Goal: Task Accomplishment & Management: Complete application form

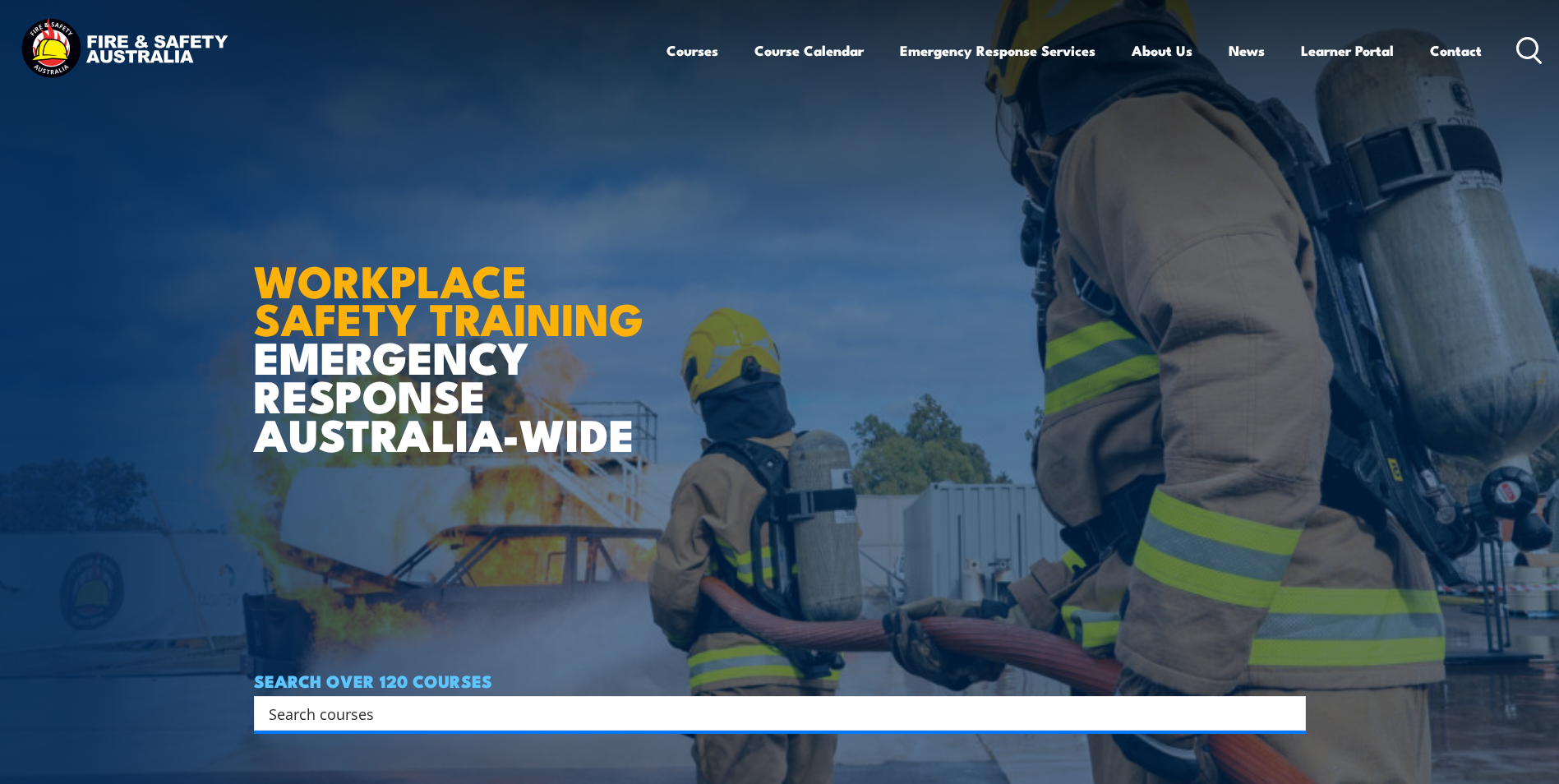
click at [345, 715] on input "Search input" at bounding box center [769, 713] width 1001 height 25
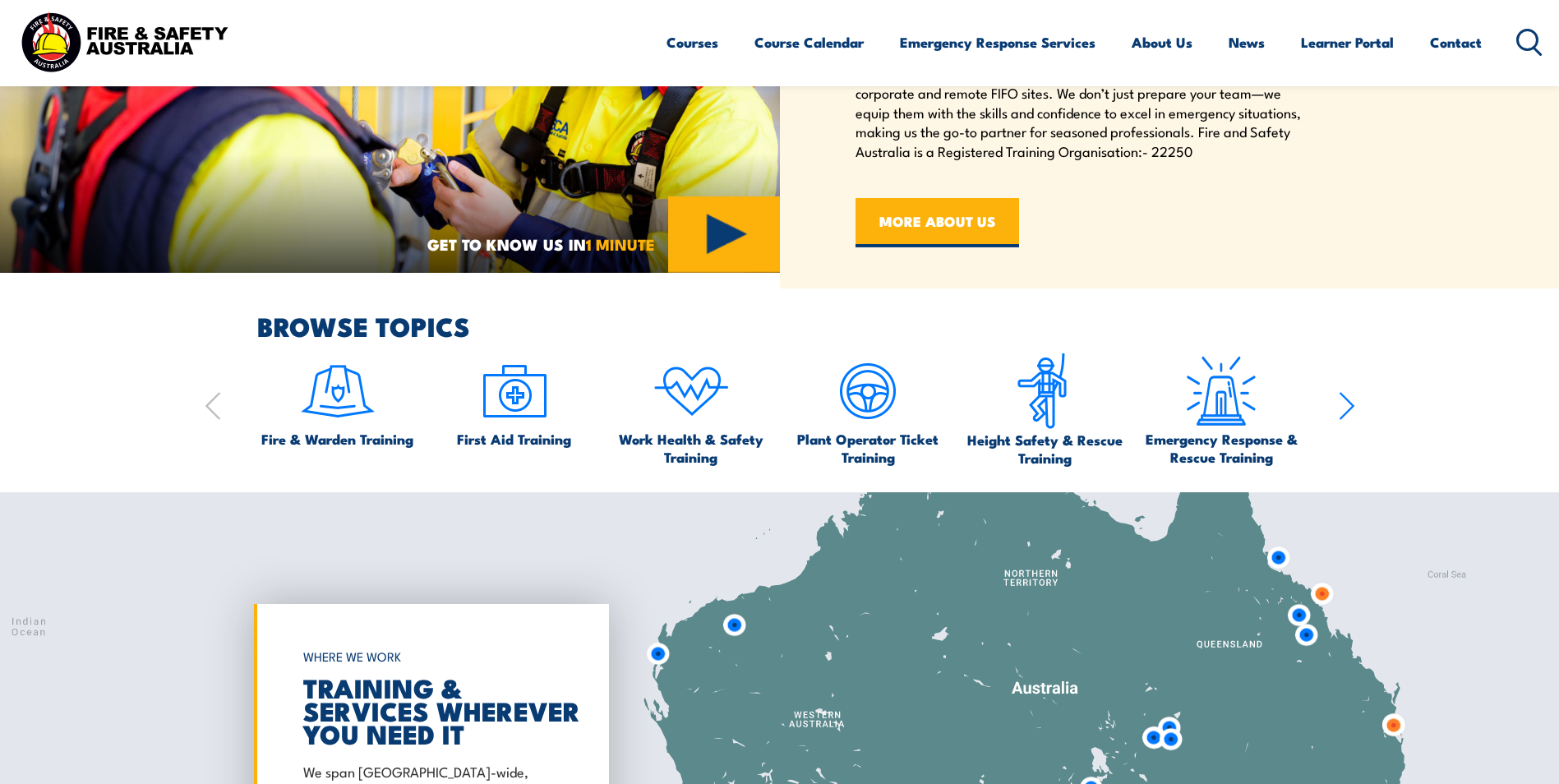
scroll to position [986, 0]
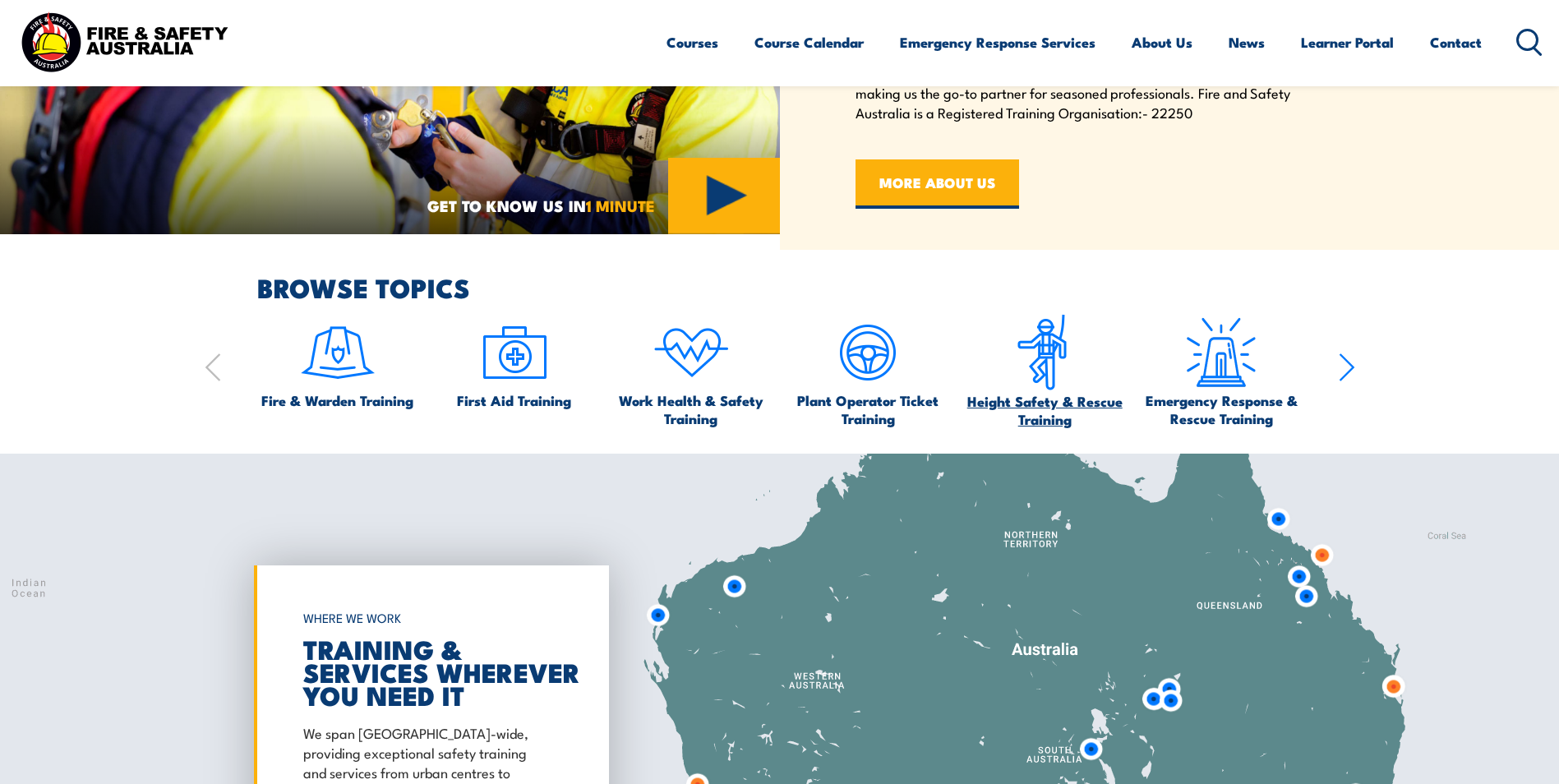
click at [1047, 357] on img at bounding box center [1045, 353] width 77 height 78
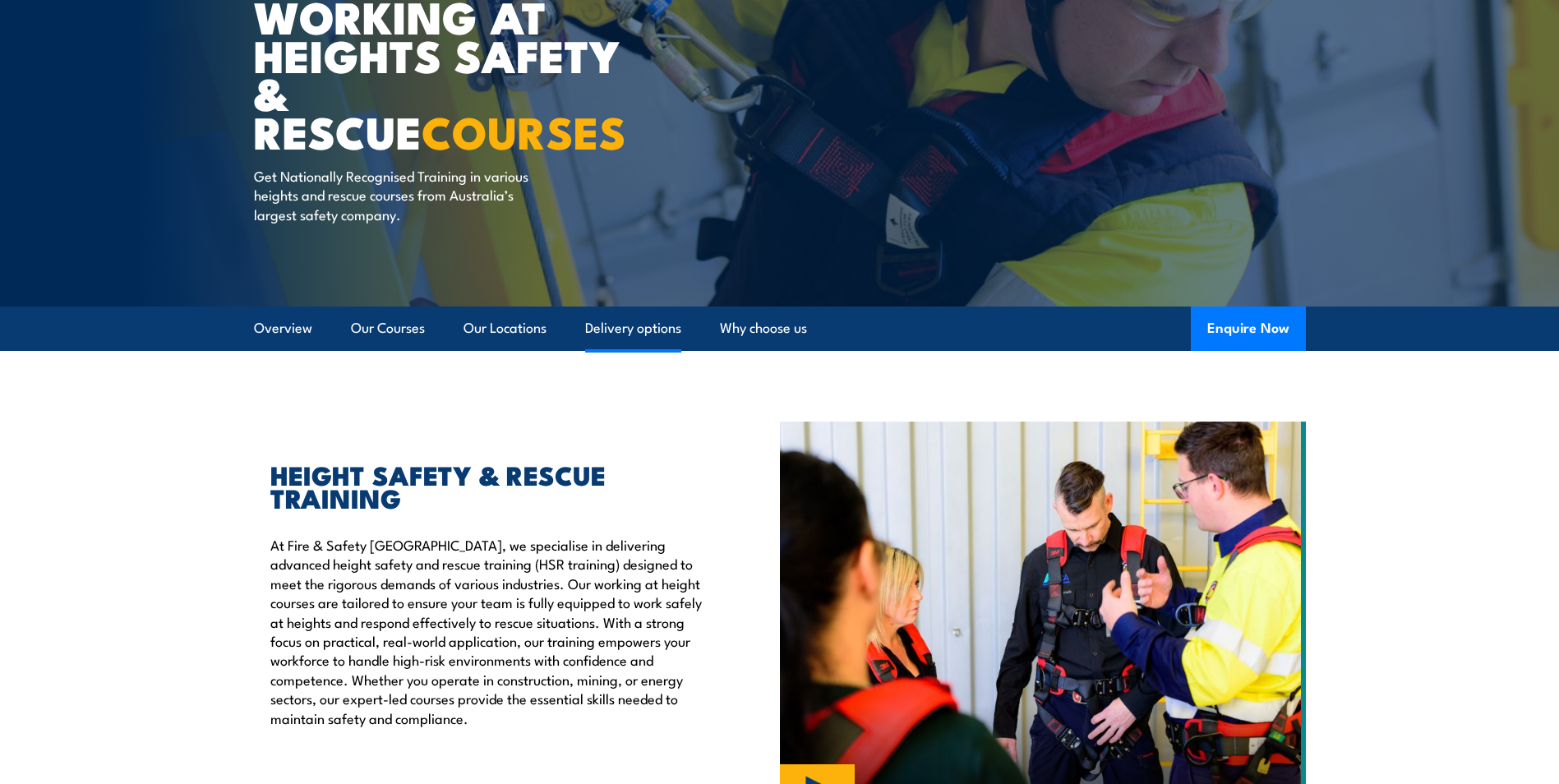
scroll to position [82, 0]
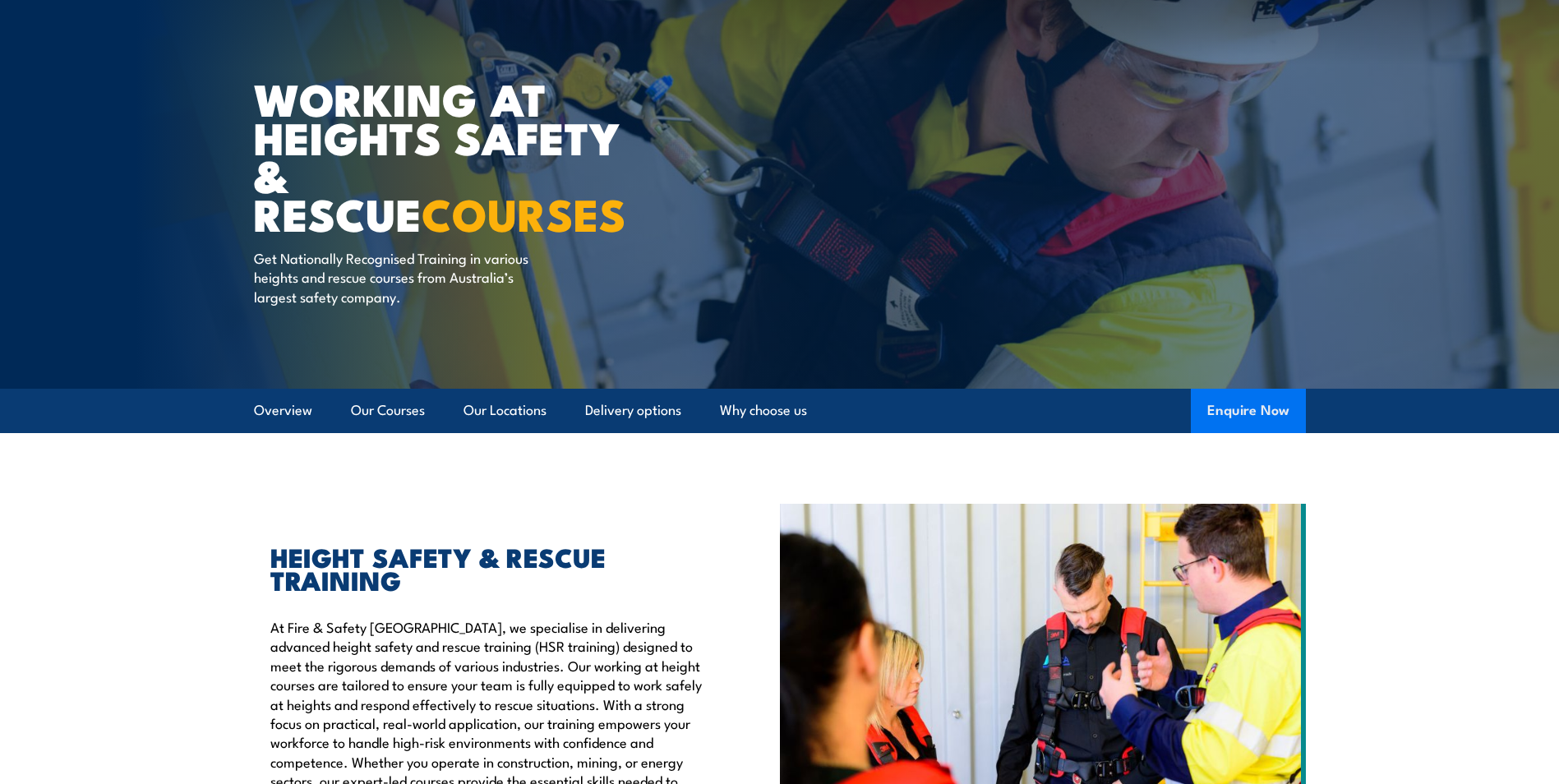
click at [1247, 413] on button "Enquire Now" at bounding box center [1248, 411] width 115 height 45
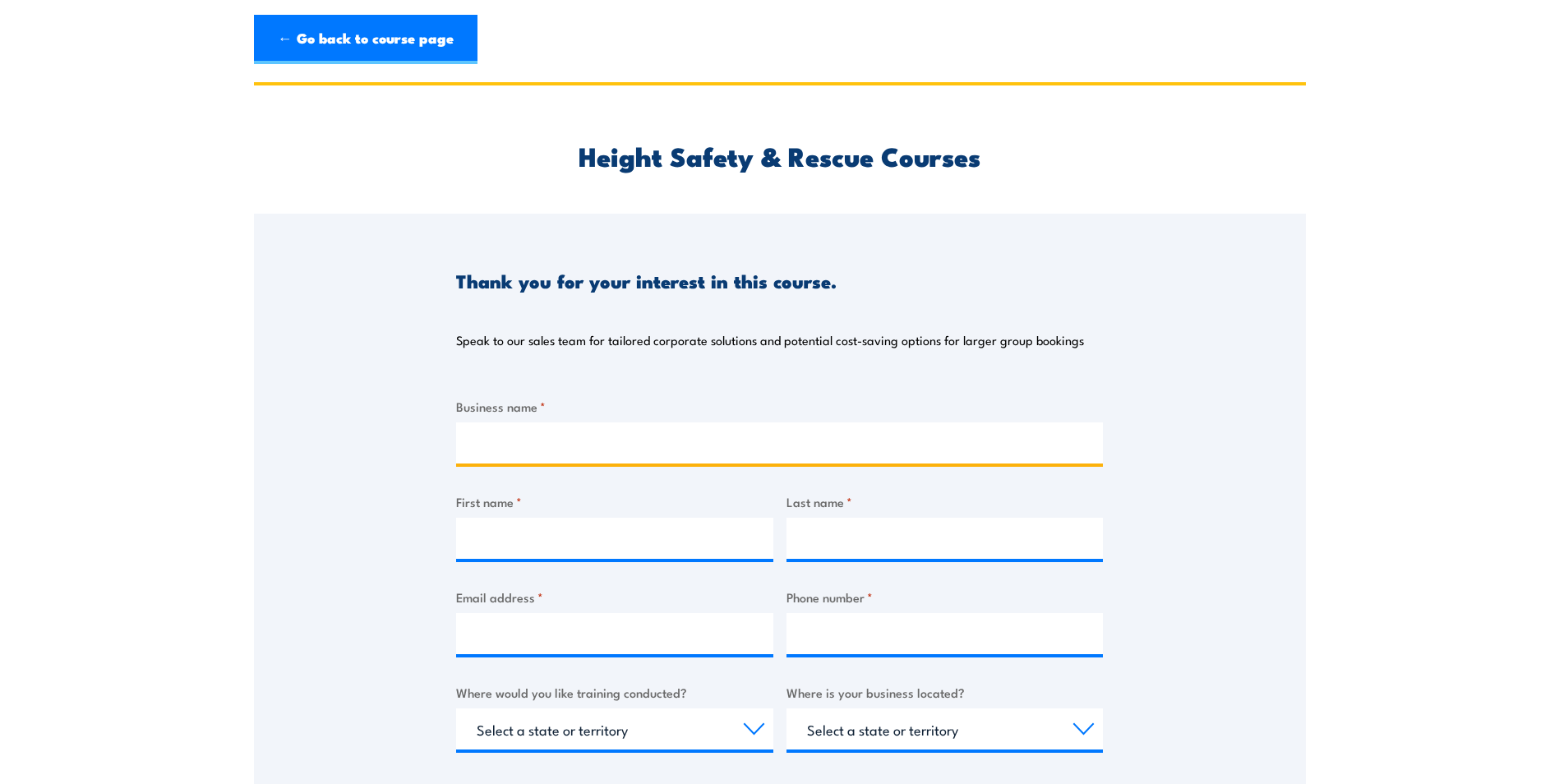
click at [481, 453] on input "Business name *" at bounding box center [779, 443] width 646 height 41
type input "Raytheon ACEASP Amberley"
type input "Clyde Lewis"
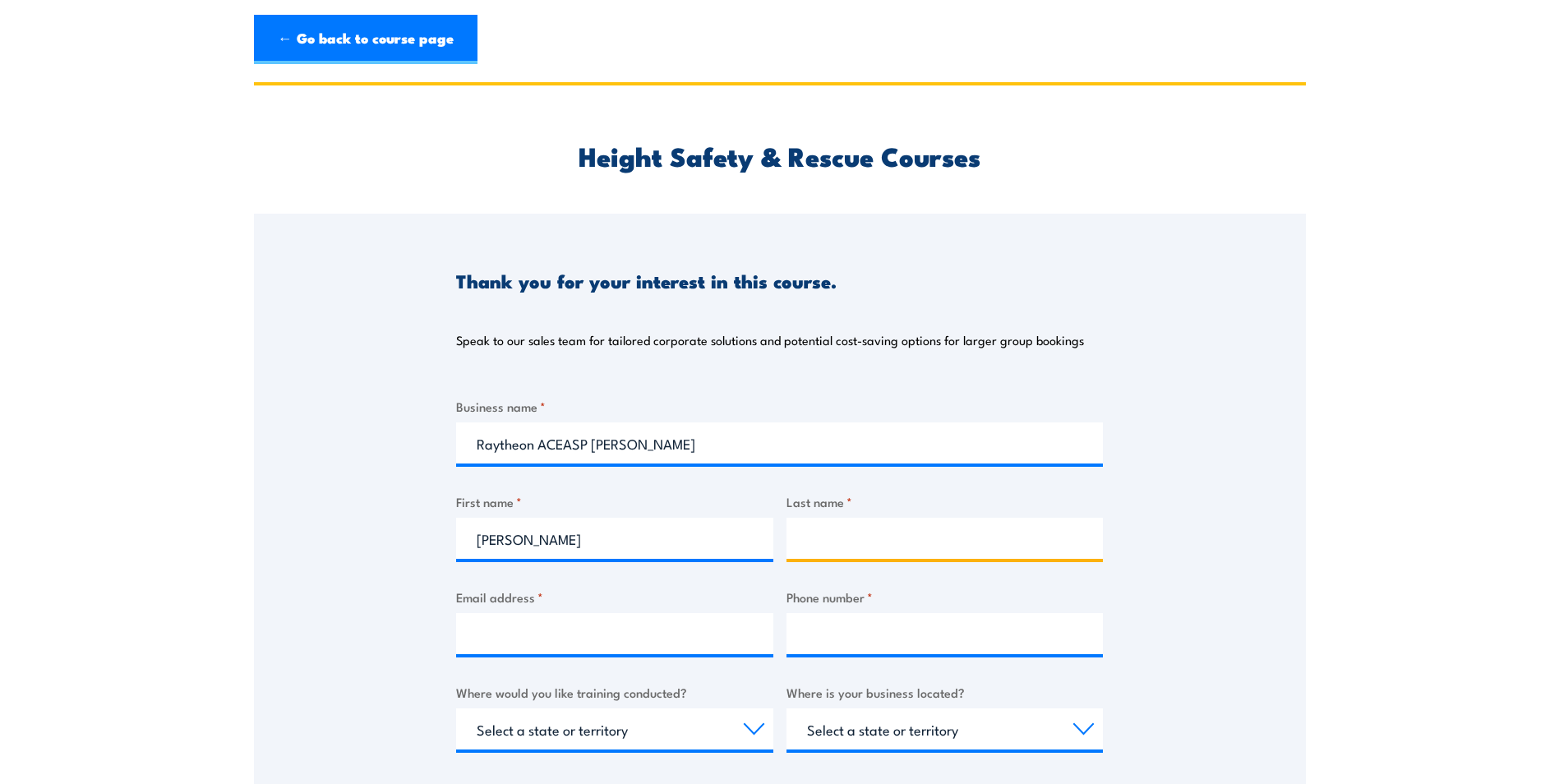
type input "Lewis"
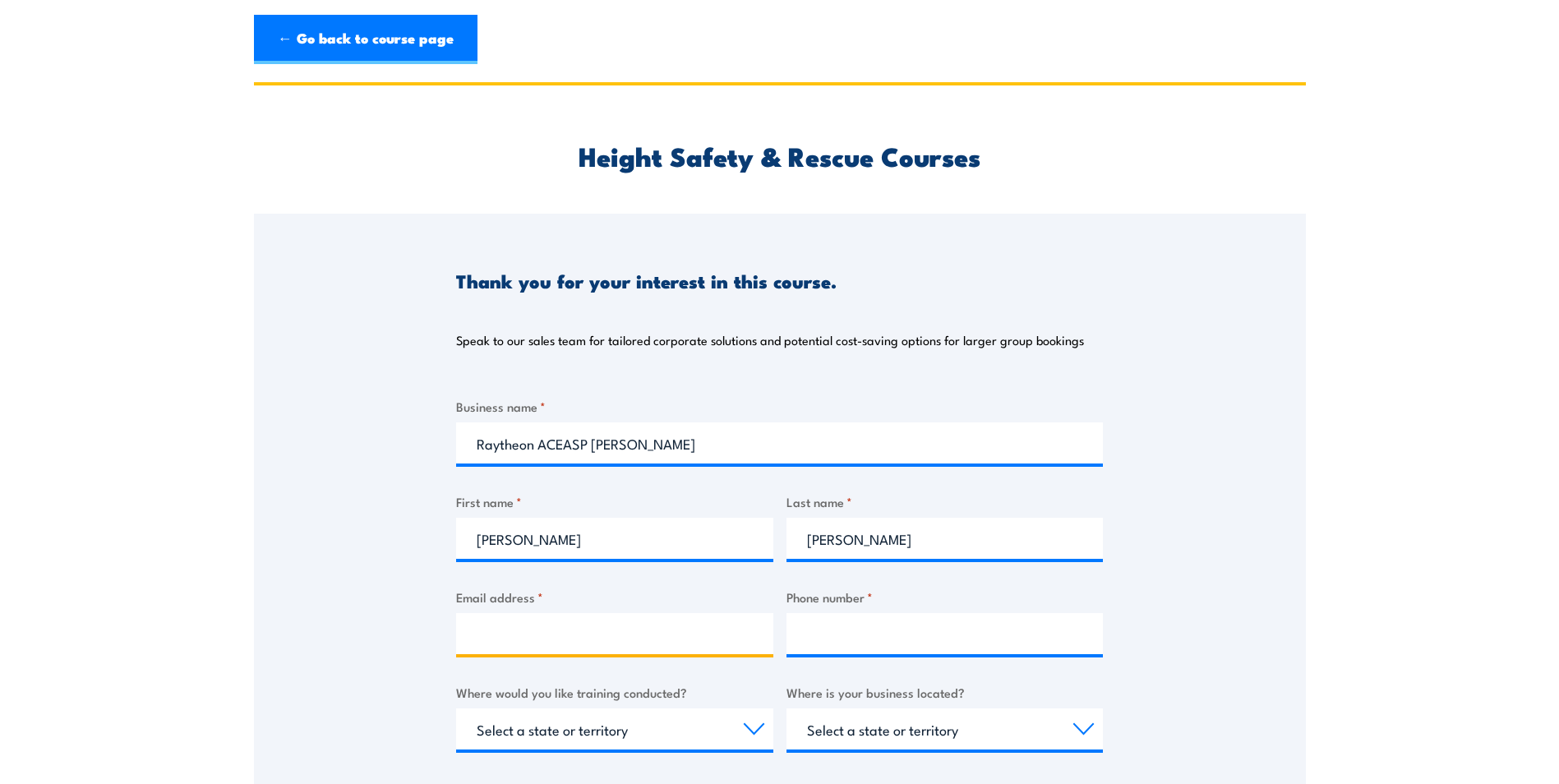
type input "clyde.lewis@raytheon.com.au"
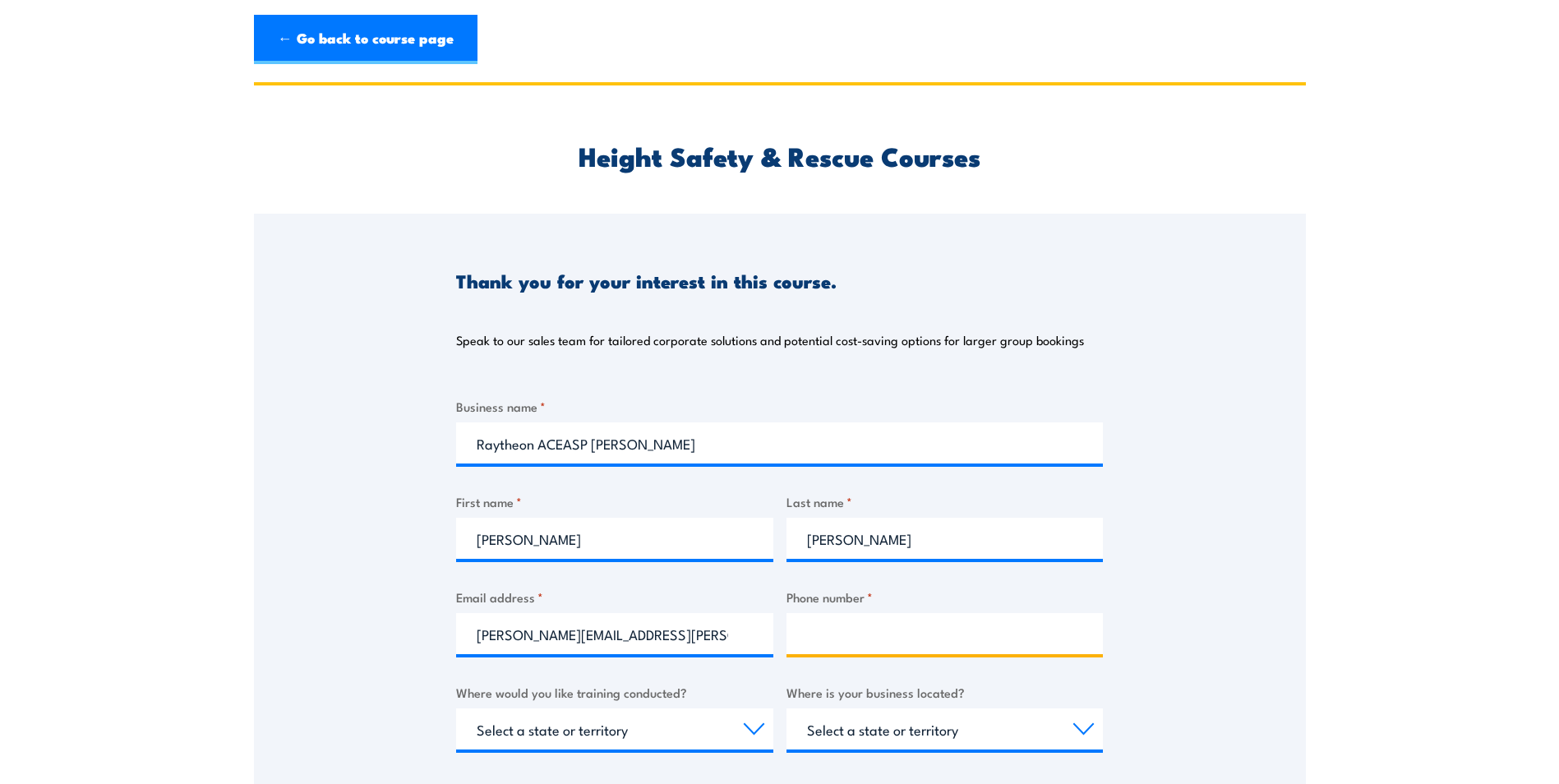
type input "0459861943"
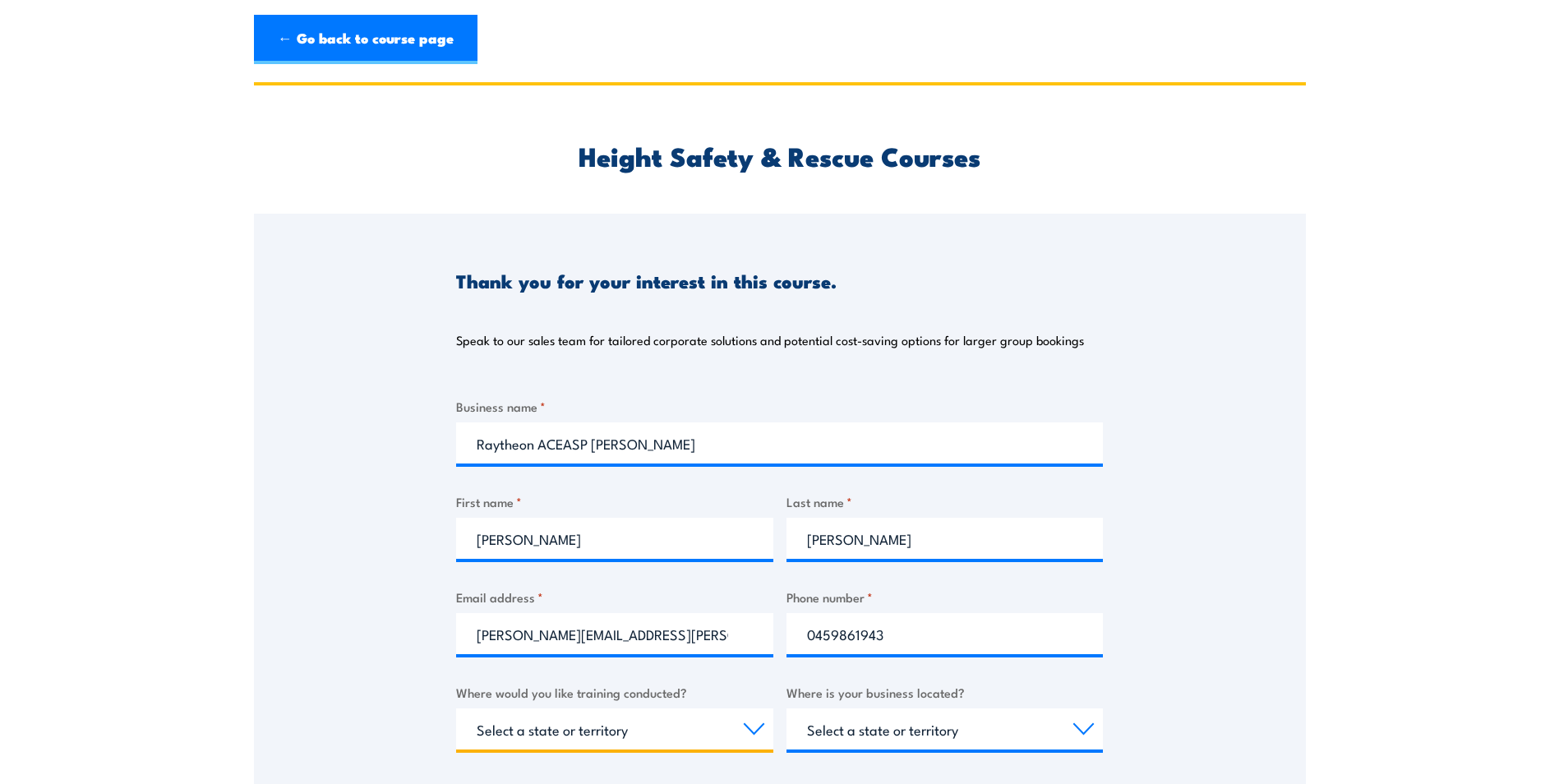
select select "QLD"
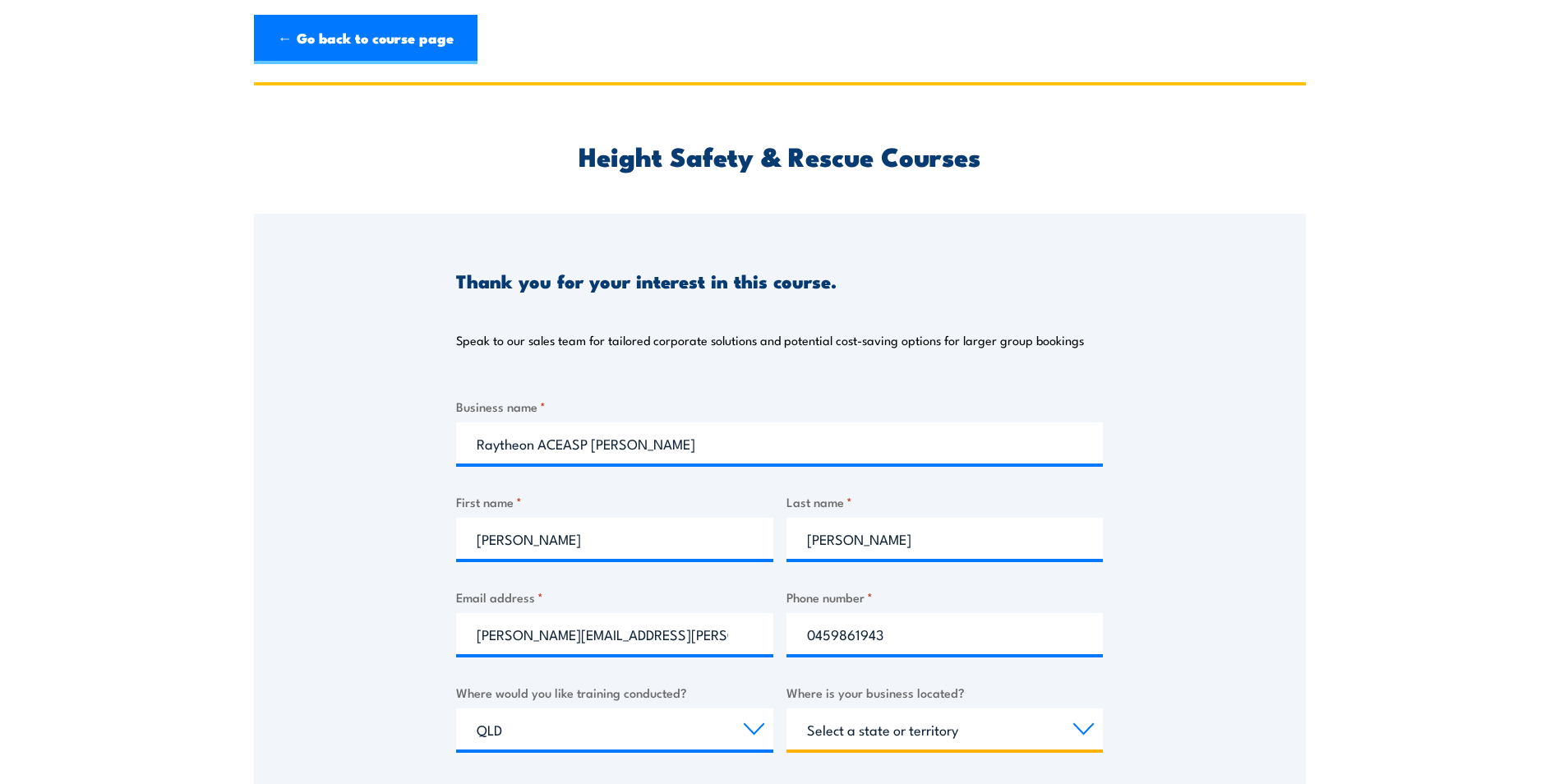
select select "QLD"
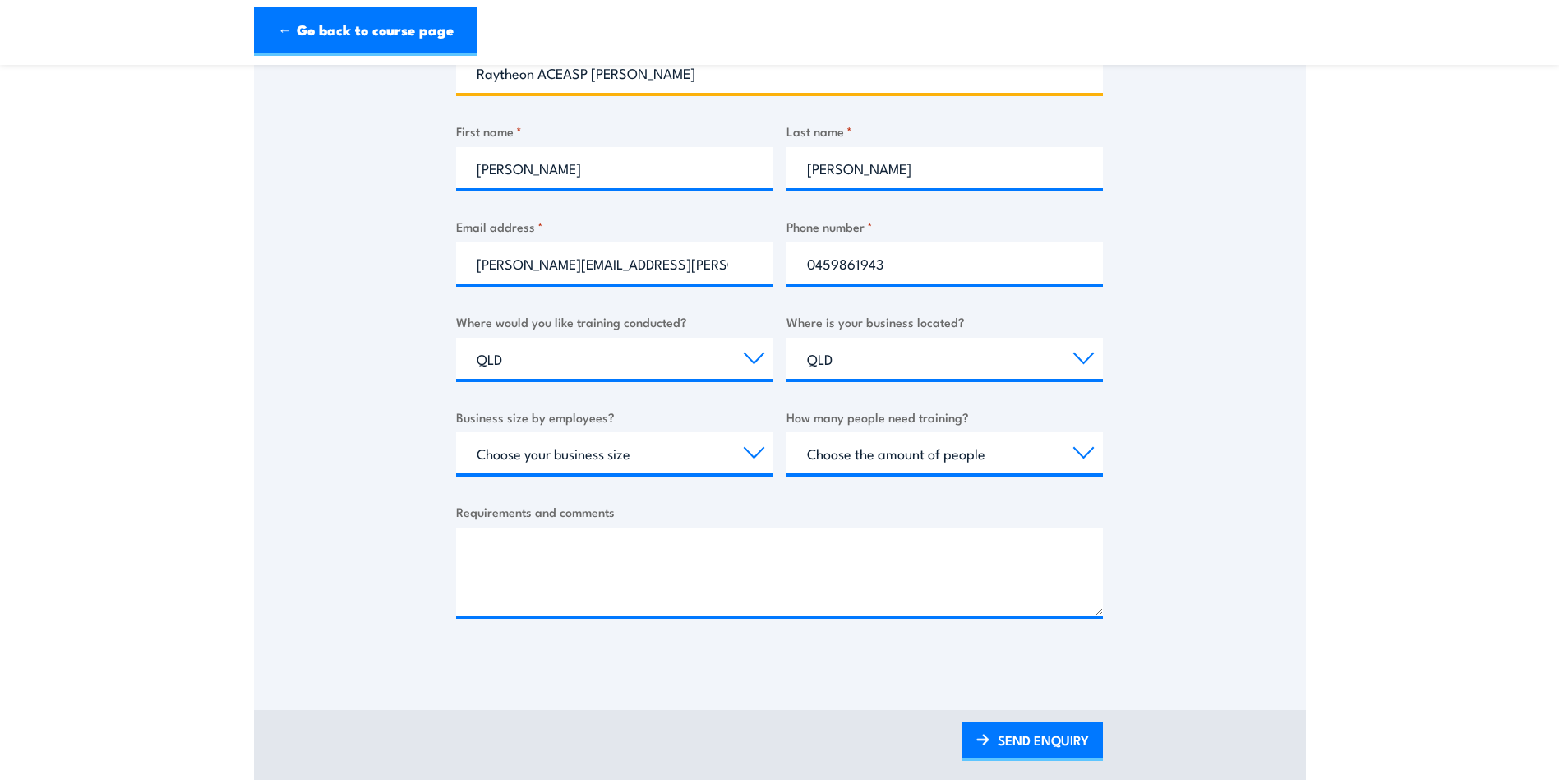
scroll to position [411, 0]
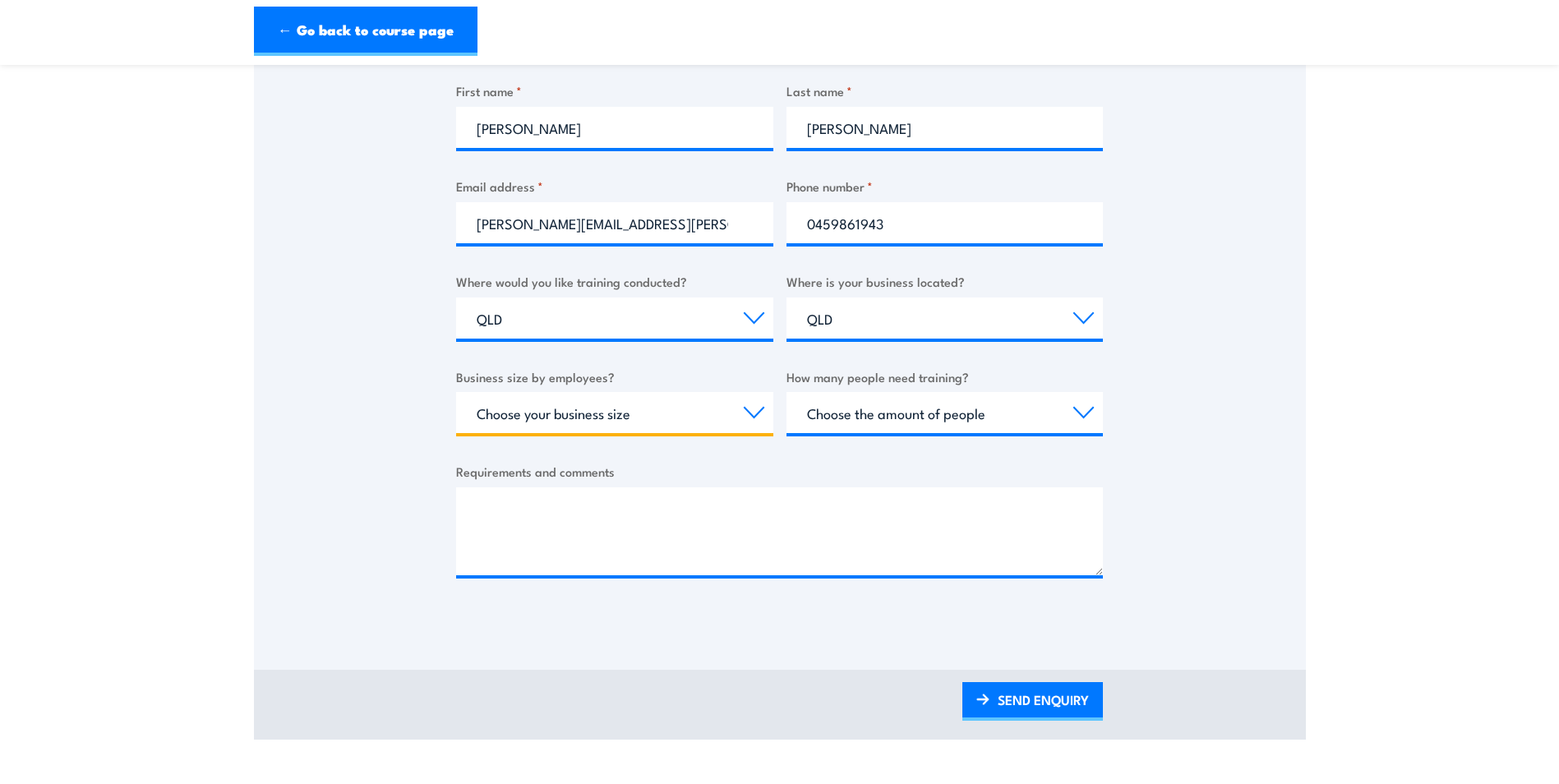
click at [750, 412] on select "Choose your business size 1 to 19 20 to 199 200+" at bounding box center [614, 412] width 317 height 41
select select "20 to 199"
click at [456, 392] on select "Choose your business size 1 to 19 20 to 199 200+" at bounding box center [614, 412] width 317 height 41
click at [1083, 410] on select "Choose the amount of people 1 to 4 5 to 19 20+" at bounding box center [945, 412] width 317 height 41
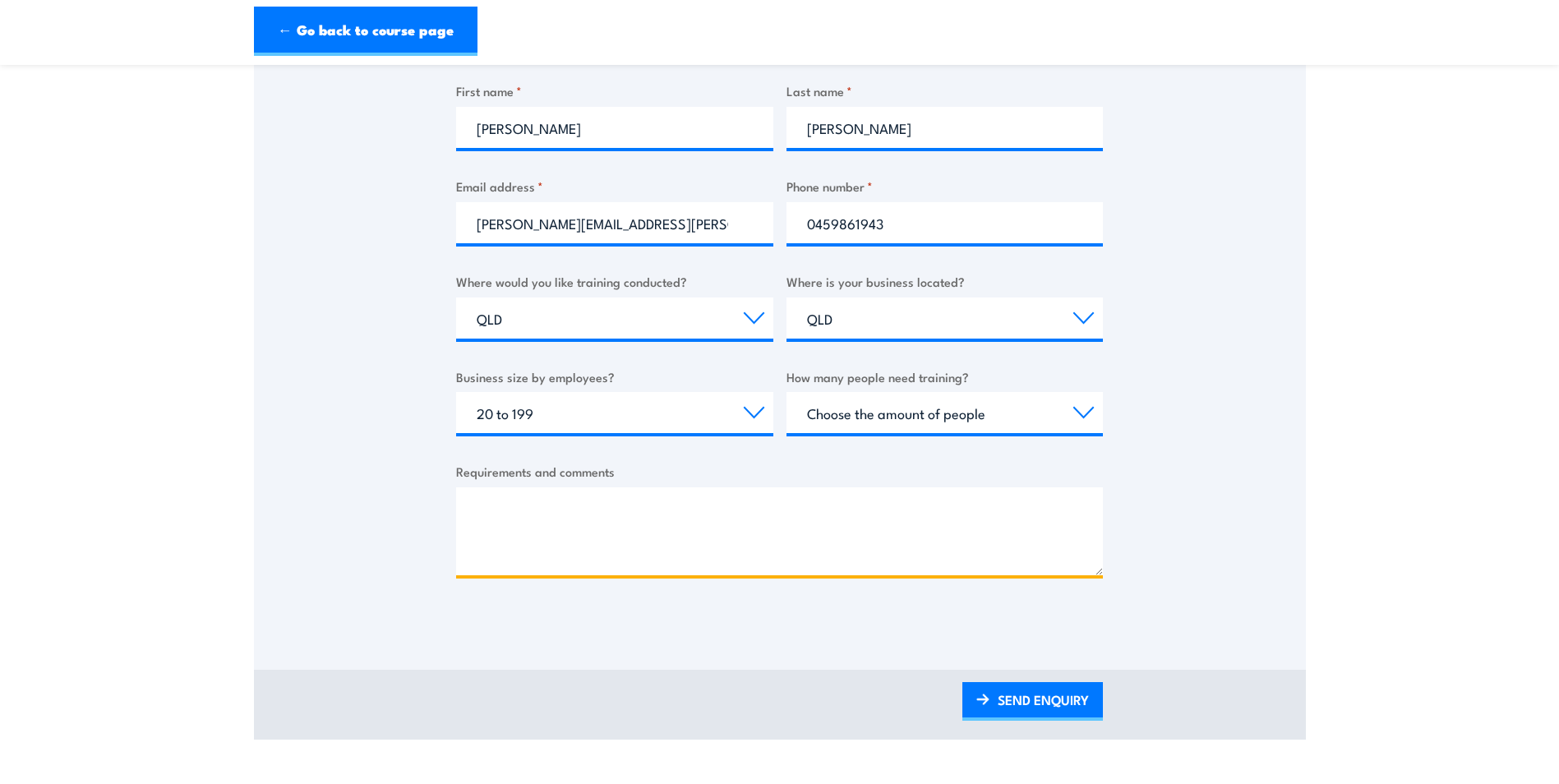
click at [539, 507] on textarea "Requirements and comments" at bounding box center [779, 531] width 646 height 88
click at [871, 554] on textarea "Good morning. Our Warehouse team has recently been trined in W@H Safely" at bounding box center [779, 531] width 646 height 88
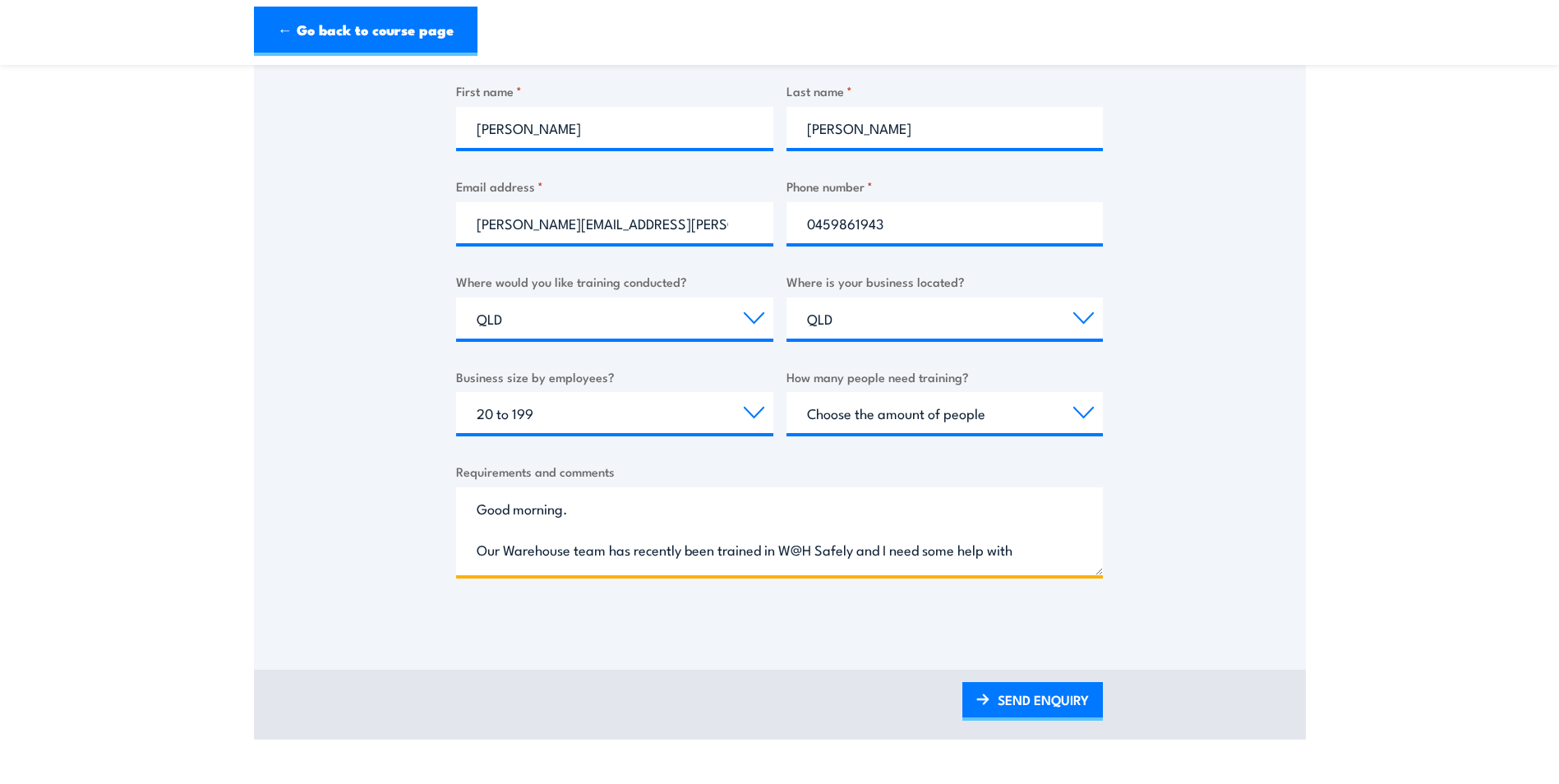
click at [1033, 547] on textarea "Good morning. Our Warehouse team has recently been trained in W@H Safely and I …" at bounding box center [779, 531] width 646 height 88
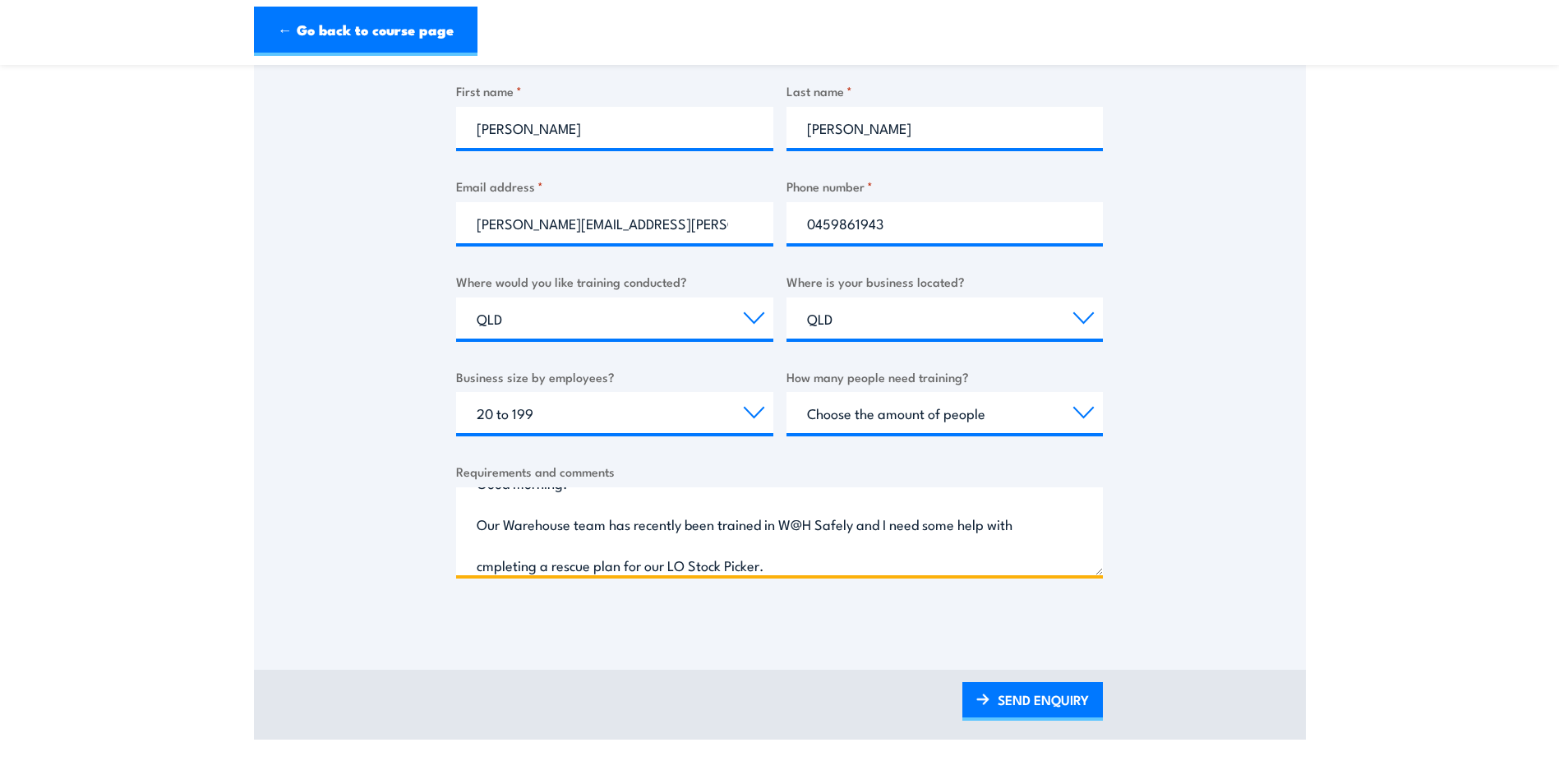
drag, startPoint x: 481, startPoint y: 568, endPoint x: 511, endPoint y: 553, distance: 33.5
click at [486, 567] on textarea "Good morning. Our Warehouse team has recently been trained in W@H Safely and I …" at bounding box center [779, 531] width 646 height 88
click at [777, 563] on textarea "Good morning. Our Warehouse team has recently been trained in W@H Safely and I …" at bounding box center [779, 531] width 646 height 88
click at [863, 564] on textarea "Good morning. Our Warehouse team has recently been trained in W@H Safely and I …" at bounding box center [779, 531] width 646 height 88
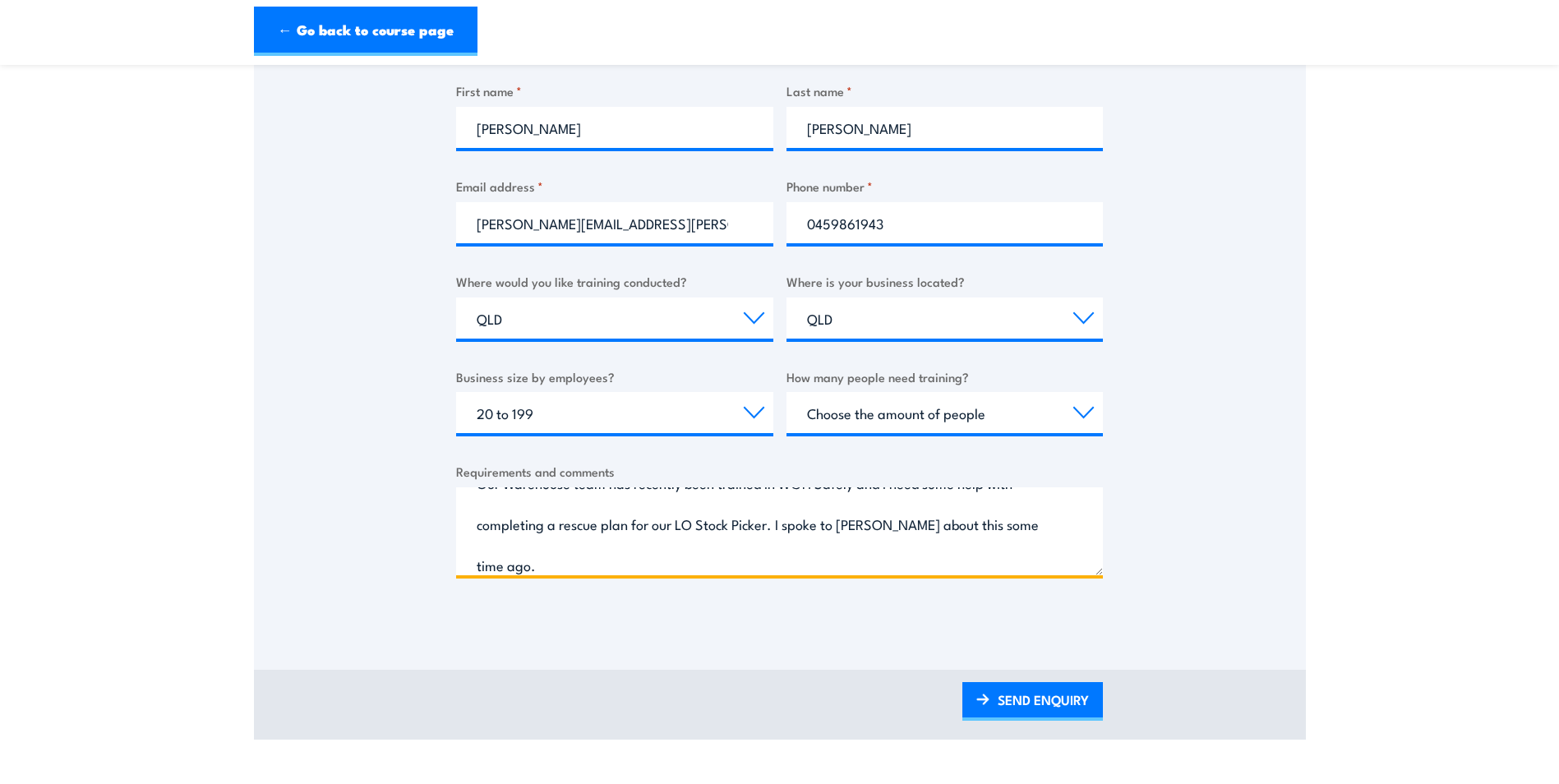
click at [1024, 558] on textarea "Good morning. Our Warehouse team has recently been trained in W@H Safely and I …" at bounding box center [779, 531] width 646 height 88
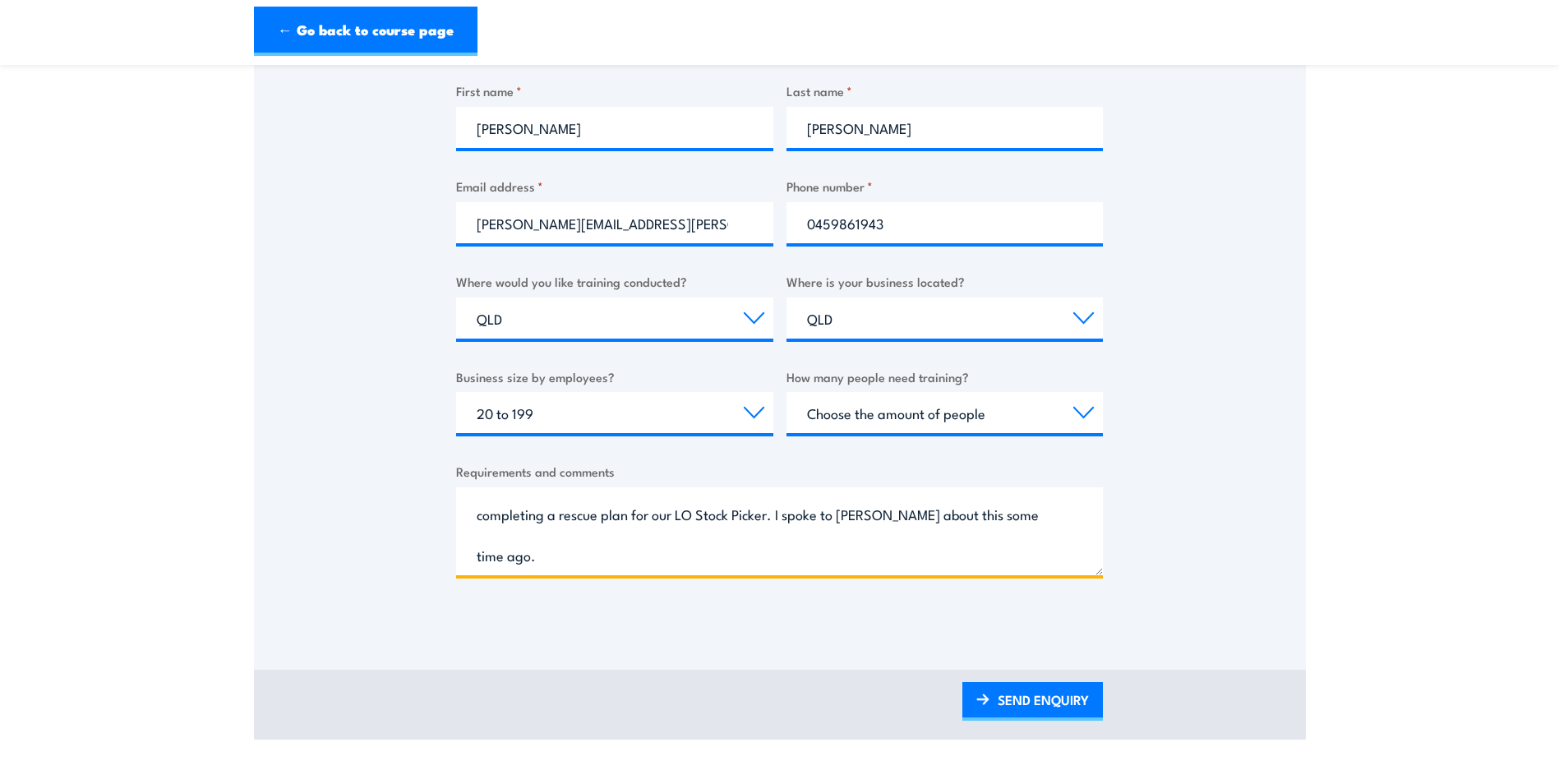
drag, startPoint x: 478, startPoint y: 566, endPoint x: 493, endPoint y: 557, distance: 17.5
click at [536, 559] on textarea "Good morning. Our Warehouse team has recently been trained in W@H Safely and I …" at bounding box center [779, 531] width 646 height 88
click at [601, 557] on textarea "Good morning. Our Warehouse team has recently been trained in W@H Safely and I …" at bounding box center [779, 531] width 646 height 88
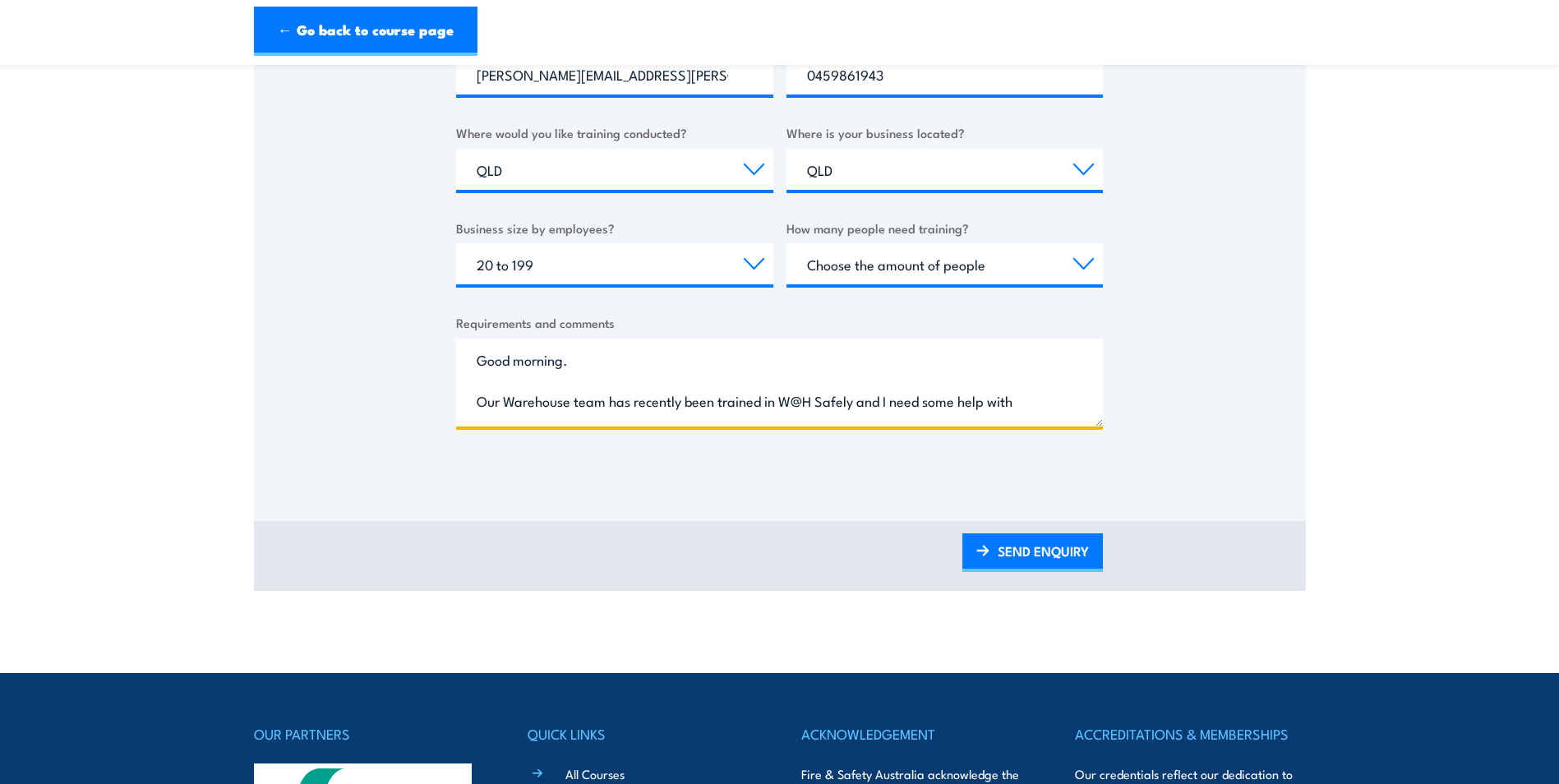
scroll to position [575, 0]
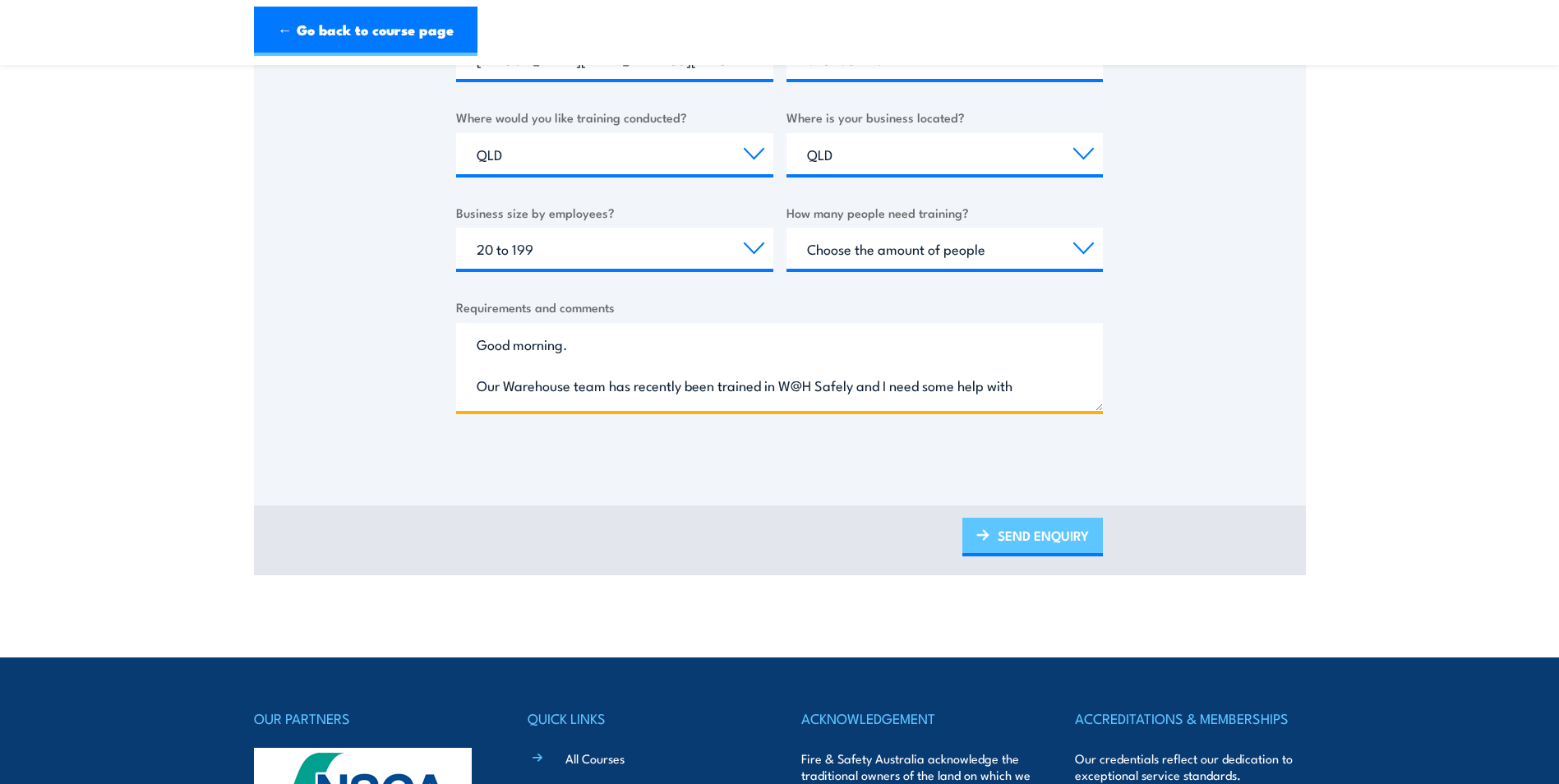
type textarea "Good morning. Our Warehouse team has recently been trained in W@H Safely and I …"
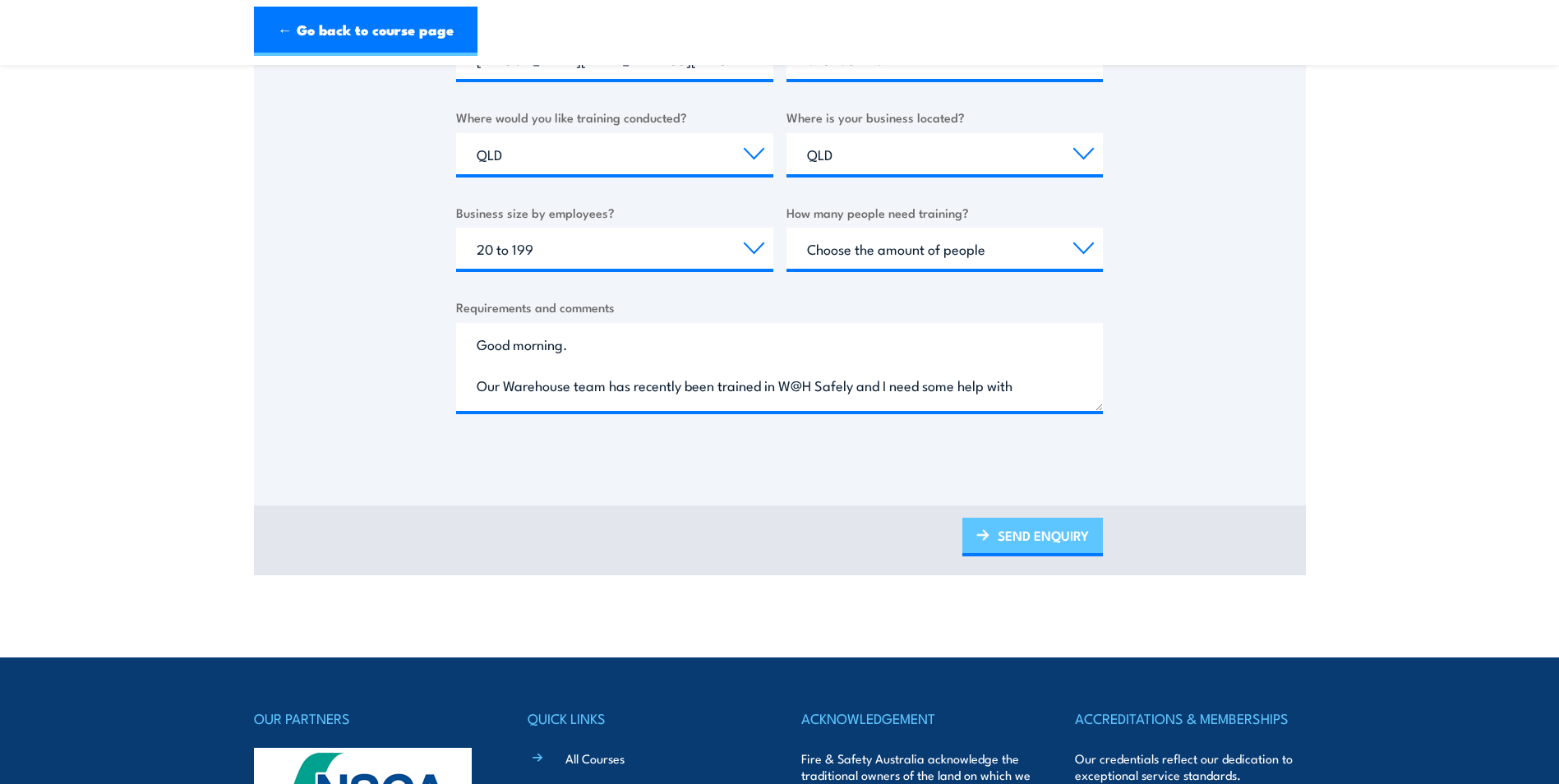
click at [1028, 534] on link "SEND ENQUIRY" at bounding box center [1032, 537] width 140 height 39
click at [1028, 535] on link "SEND ENQUIRY" at bounding box center [1032, 537] width 140 height 39
click at [1028, 538] on link "SEND ENQUIRY" at bounding box center [1032, 537] width 140 height 39
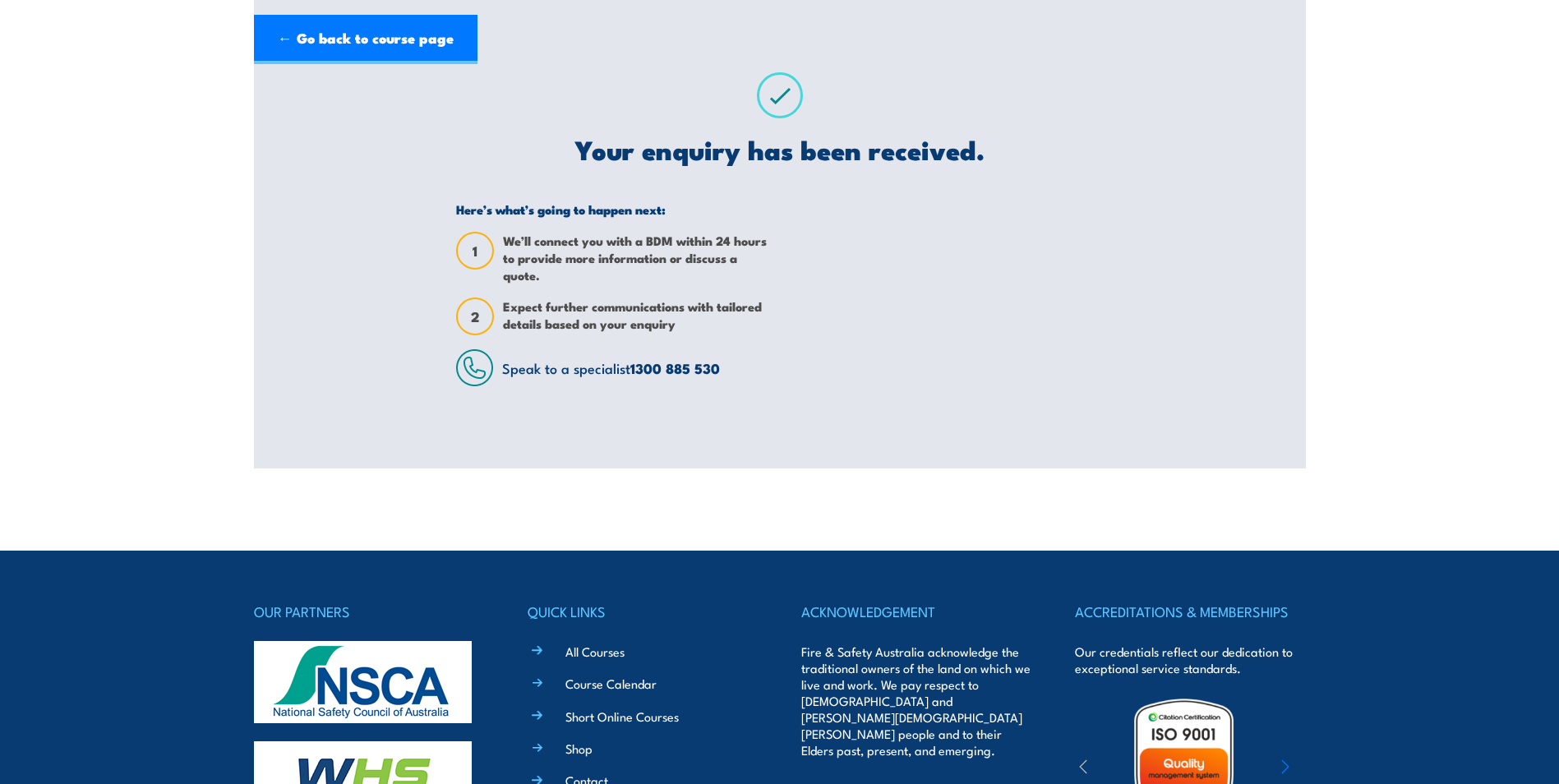
scroll to position [0, 0]
